Goal: Navigation & Orientation: Find specific page/section

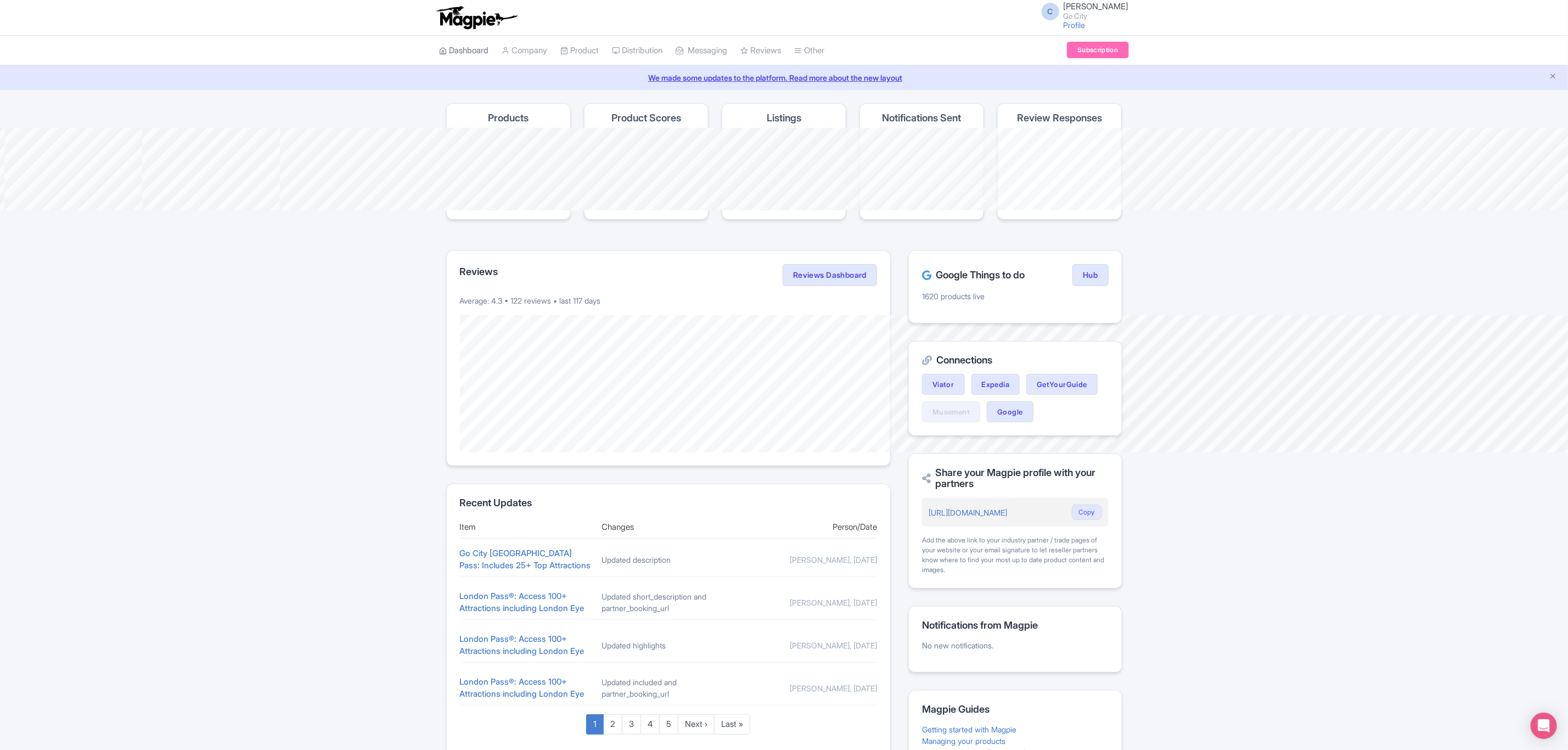
click at [439, 66] on link "Dashboard" at bounding box center [464, 51] width 49 height 30
